Goal: Check status

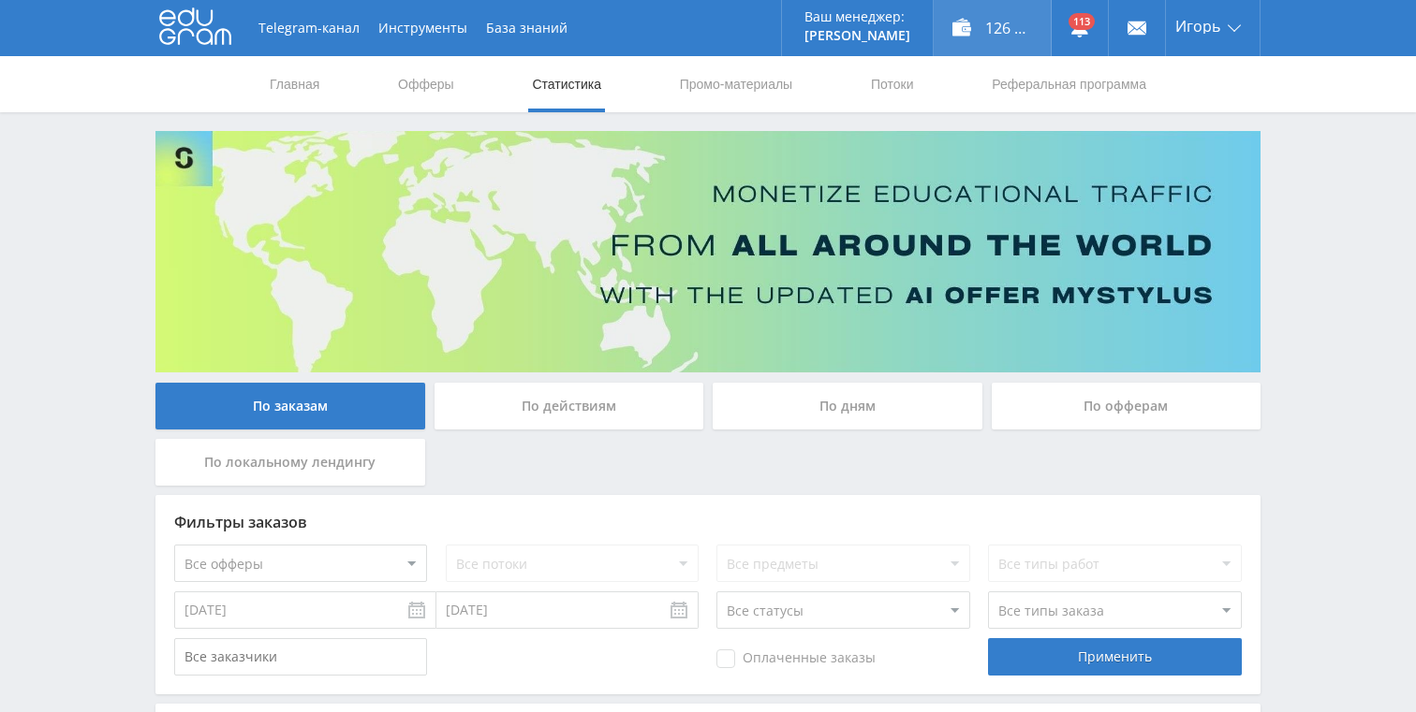
click at [986, 35] on div "126 420,00 ₽" at bounding box center [991, 28] width 117 height 56
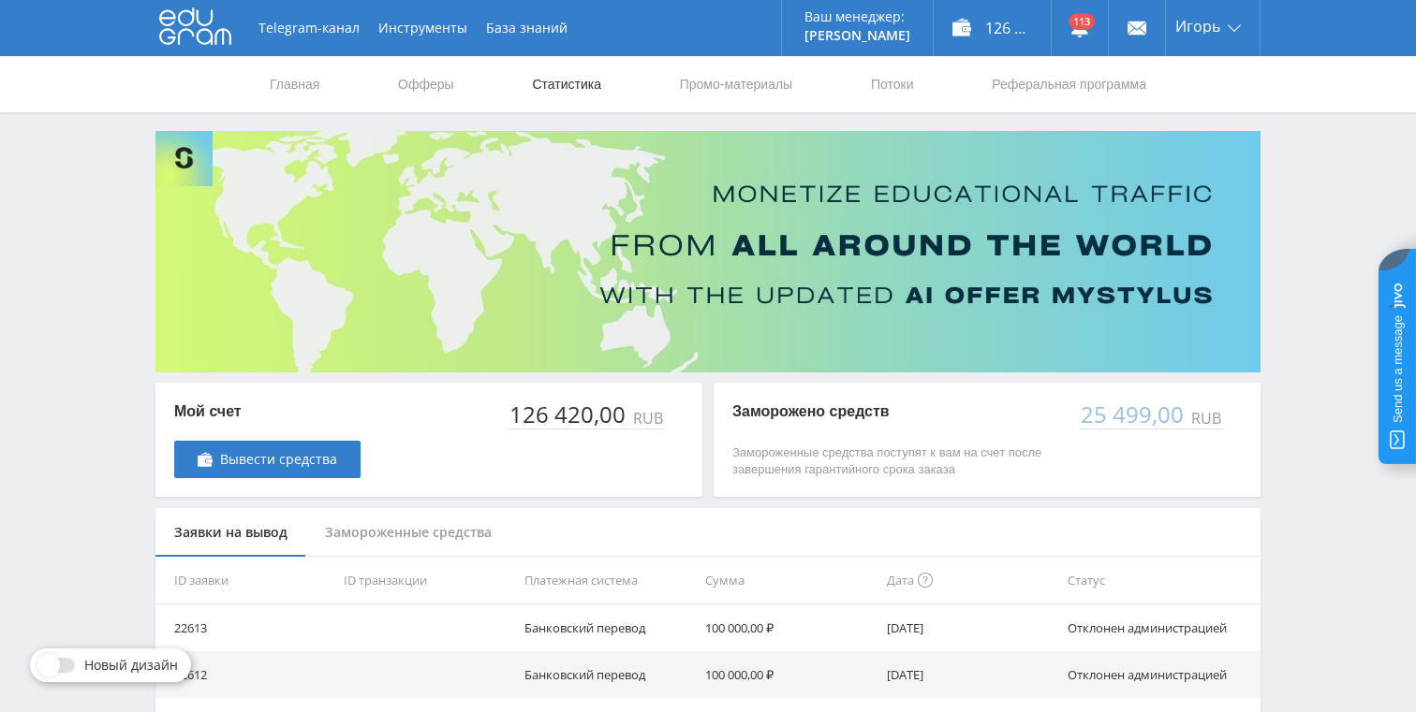
click at [593, 83] on link "Статистика" at bounding box center [566, 84] width 73 height 56
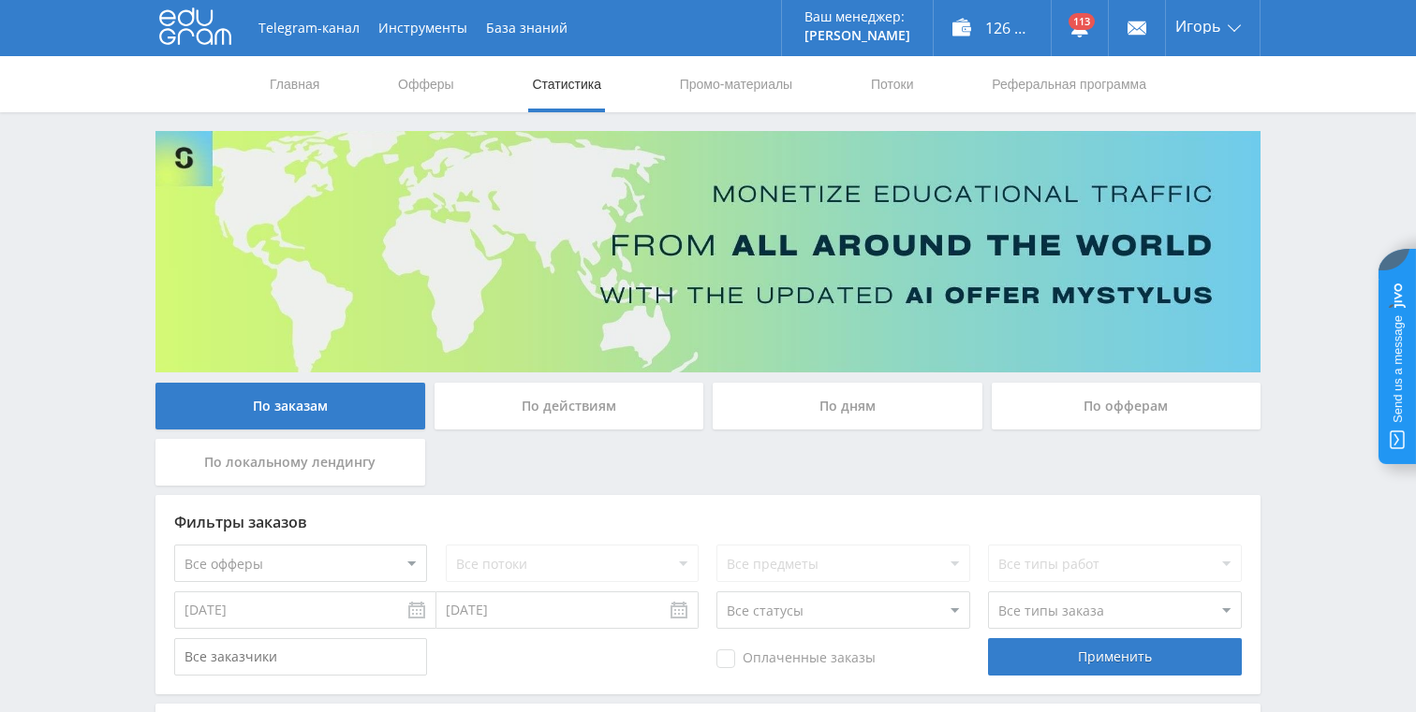
click at [850, 396] on div "По дням" at bounding box center [847, 406] width 270 height 47
click at [0, 0] on input "По дням" at bounding box center [0, 0] width 0 height 0
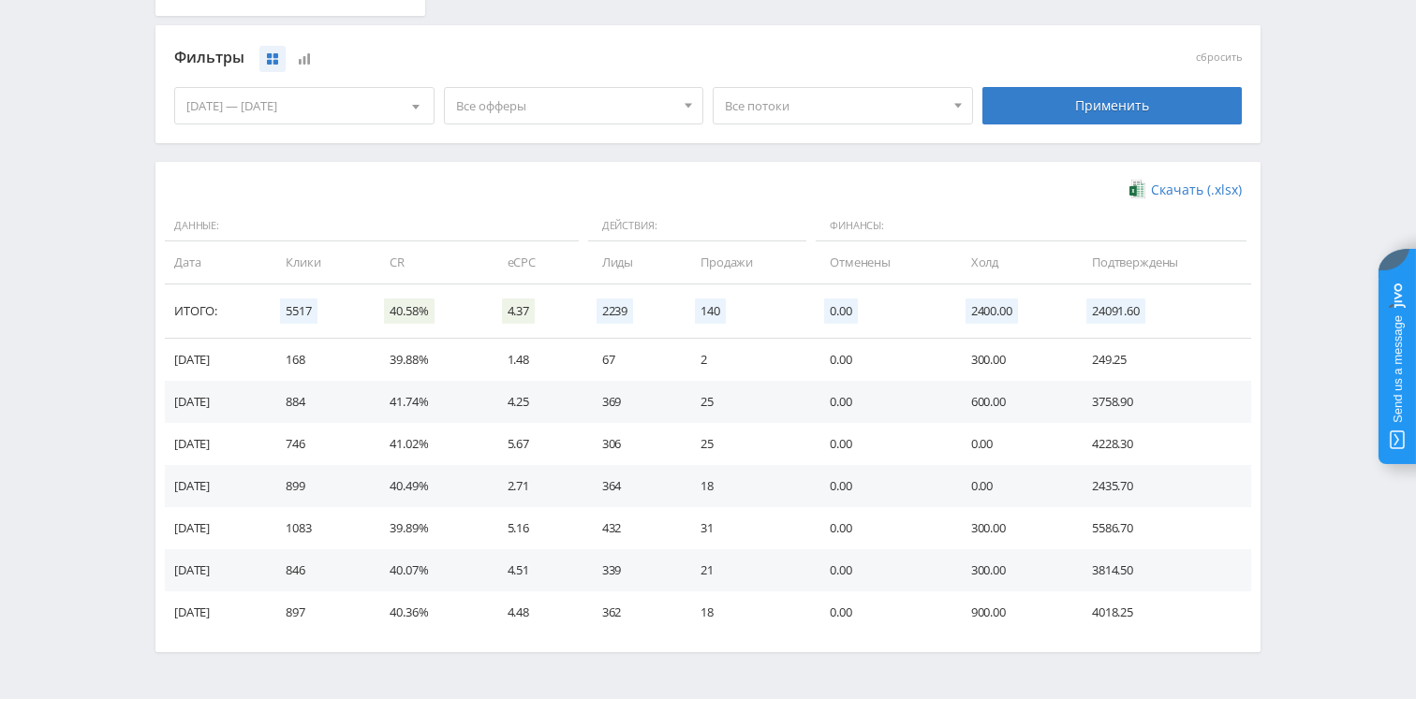
scroll to position [475, 0]
